Goal: Transaction & Acquisition: Purchase product/service

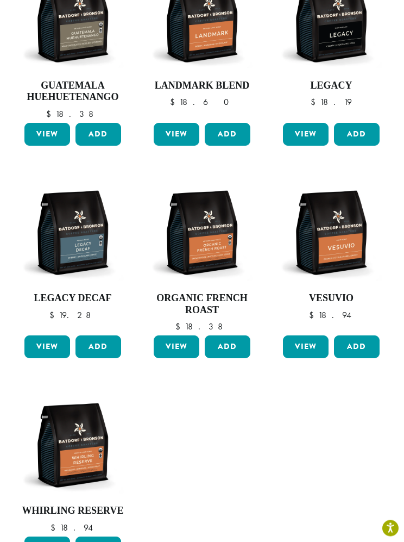
scroll to position [350, 0]
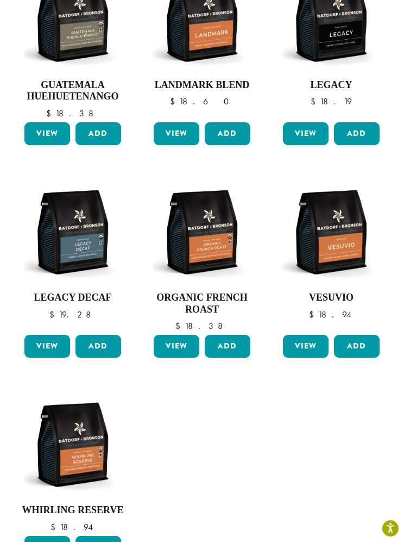
click at [66, 236] on img at bounding box center [73, 232] width 102 height 102
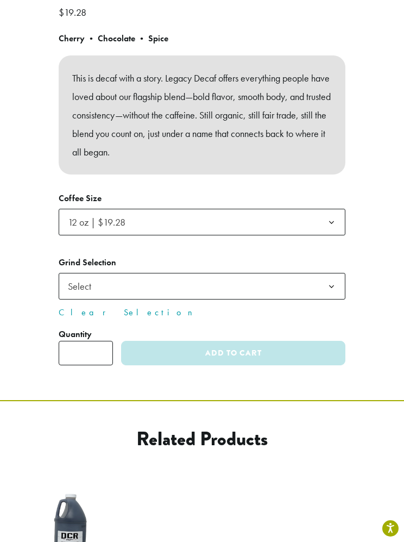
scroll to position [412, 0]
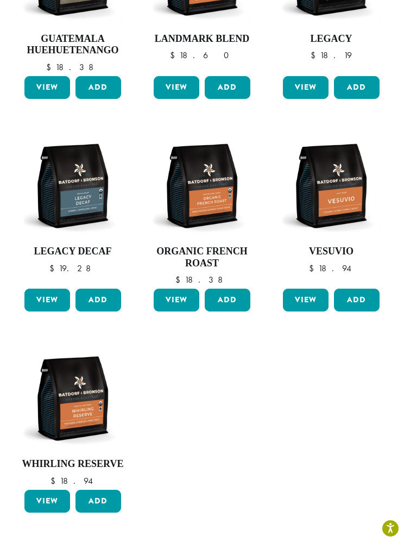
scroll to position [372, 0]
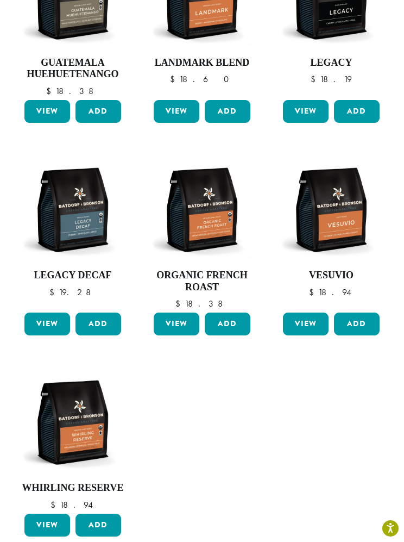
click at [340, 214] on img at bounding box center [331, 210] width 102 height 102
click at [339, 217] on img at bounding box center [331, 210] width 102 height 102
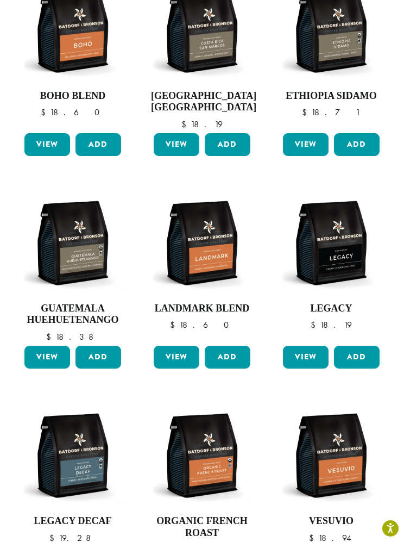
scroll to position [126, 0]
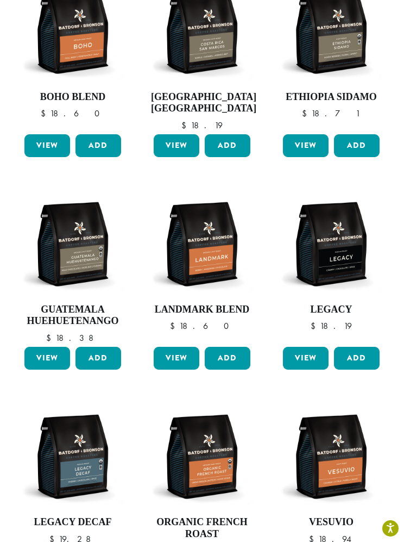
click at [334, 246] on img at bounding box center [331, 244] width 102 height 102
click at [70, 249] on img at bounding box center [73, 244] width 102 height 102
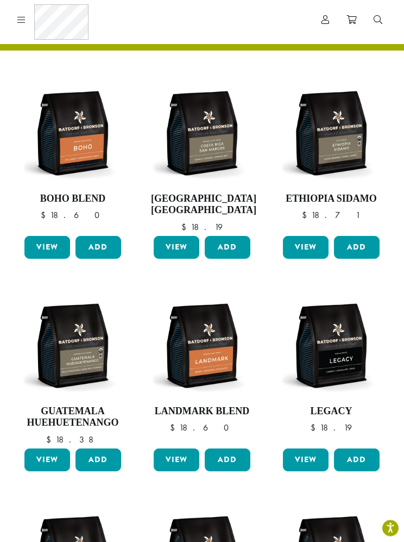
scroll to position [0, 0]
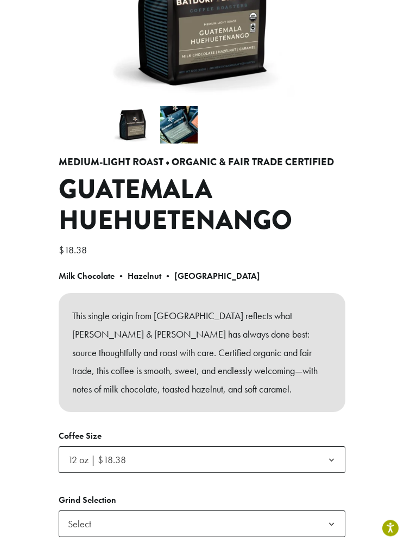
scroll to position [213, 0]
